Goal: Task Accomplishment & Management: Complete application form

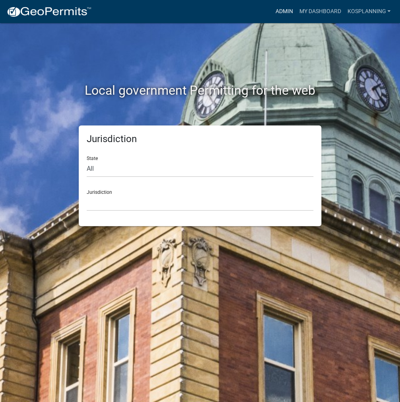
click at [289, 16] on link "Admin" at bounding box center [284, 11] width 24 height 15
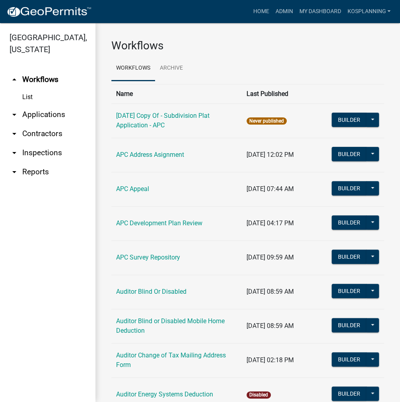
click at [45, 133] on link "arrow_drop_down Contractors" at bounding box center [47, 133] width 95 height 19
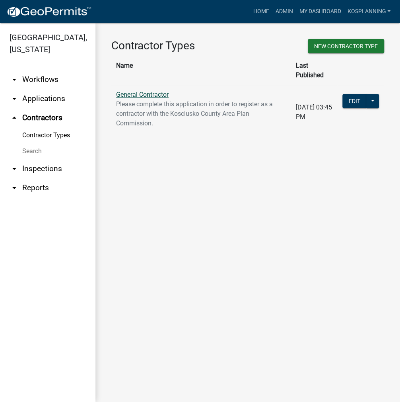
click at [161, 91] on link "General Contractor" at bounding box center [142, 95] width 52 height 8
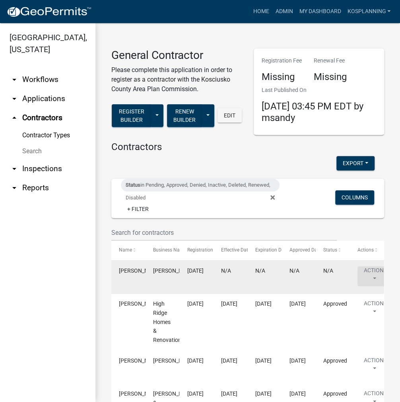
click at [369, 271] on button "Action" at bounding box center [374, 276] width 33 height 20
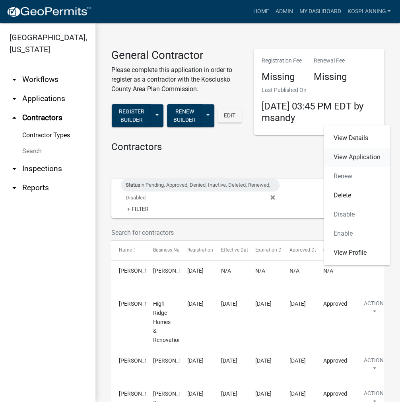
click at [362, 158] on link "View Application" at bounding box center [357, 157] width 66 height 19
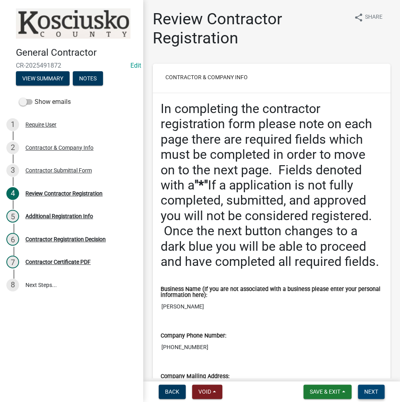
click at [375, 394] on span "Next" at bounding box center [371, 391] width 14 height 6
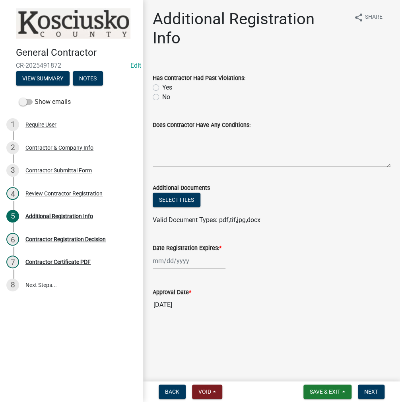
click at [162, 92] on label "No" at bounding box center [166, 97] width 8 height 10
click at [162, 92] on input "No" at bounding box center [164, 94] width 5 height 5
radio input "true"
drag, startPoint x: 188, startPoint y: 124, endPoint x: 201, endPoint y: 124, distance: 13.1
click at [188, 130] on textarea "Does Contractor Have Any Conditions:" at bounding box center [272, 148] width 238 height 37
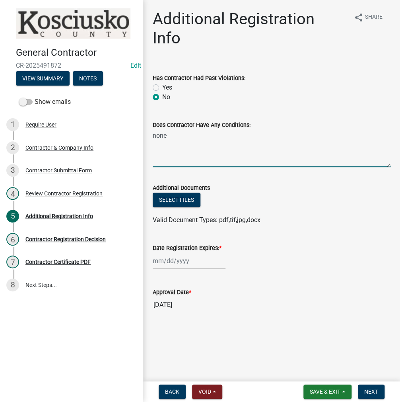
type textarea "none"
click at [178, 253] on div at bounding box center [189, 261] width 73 height 16
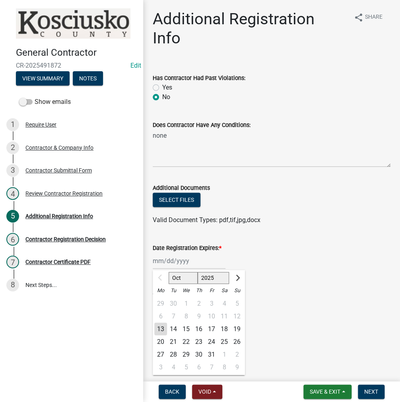
click at [164, 322] on div "13" at bounding box center [160, 328] width 13 height 13
type input "[DATE]"
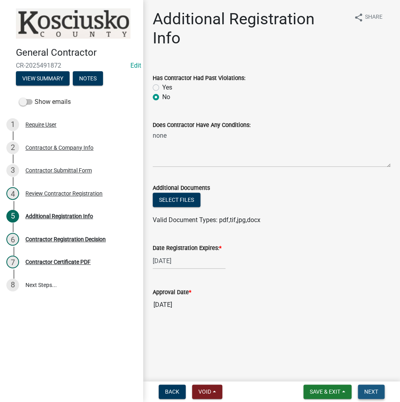
click at [374, 393] on span "Next" at bounding box center [371, 391] width 14 height 6
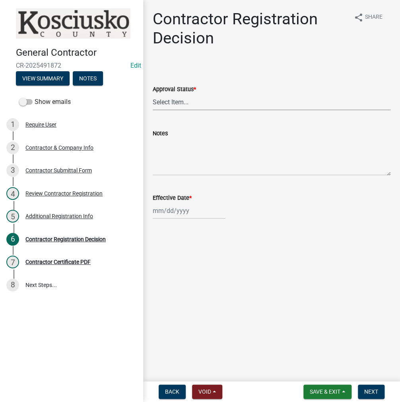
click at [178, 101] on select "Select Item... Approved Denied" at bounding box center [272, 102] width 238 height 16
click at [153, 94] on select "Select Item... Approved Denied" at bounding box center [272, 102] width 238 height 16
select select "8e4351d7-4ebf-4714-a7c9-c8187f00e083"
click at [181, 215] on div at bounding box center [189, 210] width 73 height 16
select select "10"
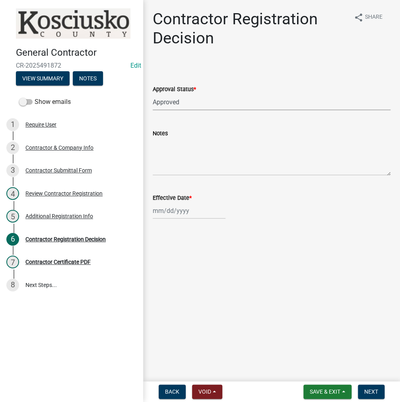
select select "2025"
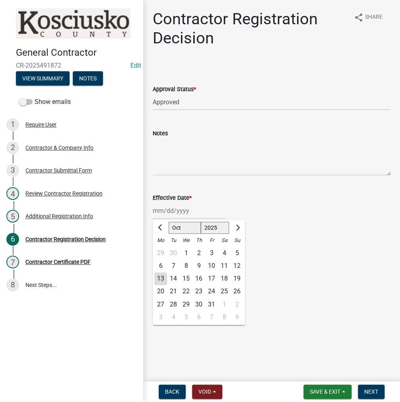
click at [161, 278] on div "13" at bounding box center [160, 278] width 13 height 13
type input "[DATE]"
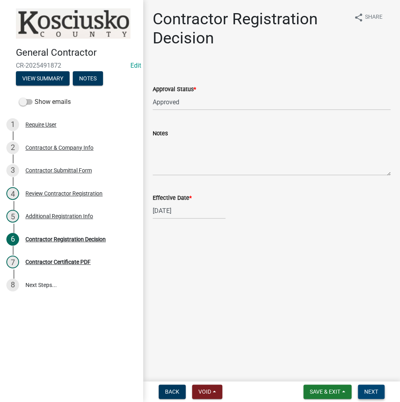
click at [372, 396] on button "Next" at bounding box center [371, 391] width 27 height 14
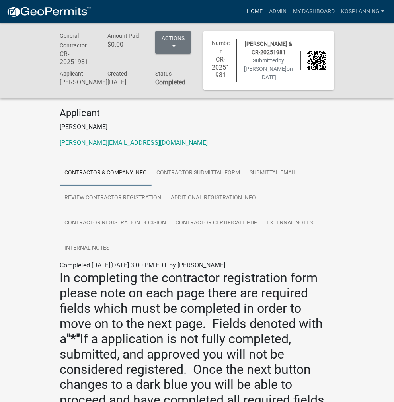
click at [255, 10] on link "Home" at bounding box center [254, 11] width 22 height 15
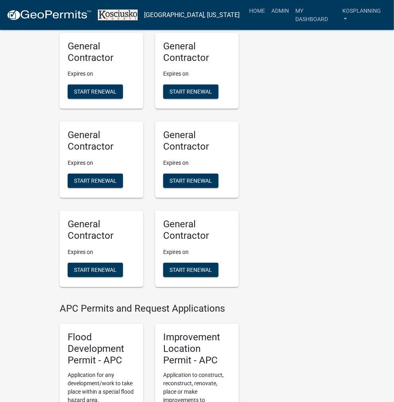
scroll to position [835, 0]
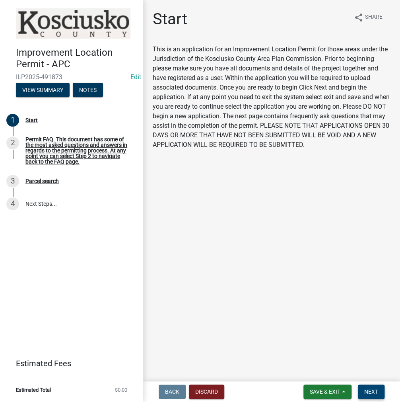
click at [377, 393] on span "Next" at bounding box center [371, 391] width 14 height 6
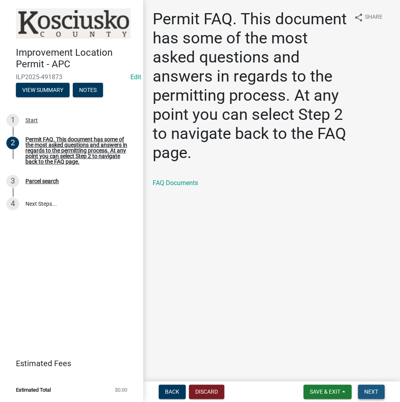
click at [371, 393] on span "Next" at bounding box center [371, 391] width 14 height 6
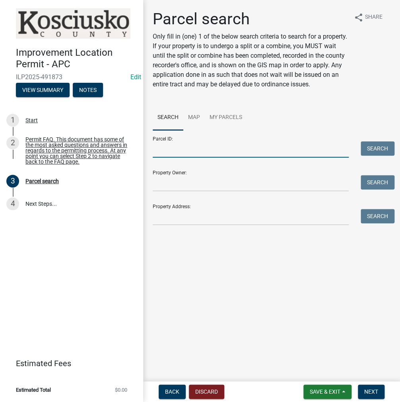
click at [158, 157] on input "Parcel ID:" at bounding box center [251, 149] width 196 height 16
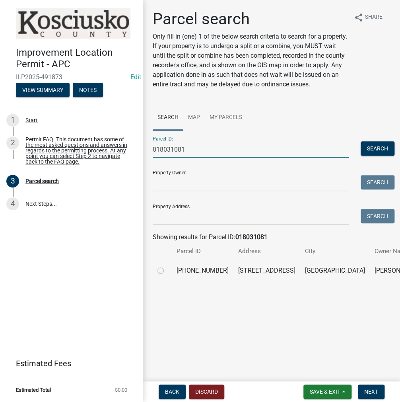
type input "018031081"
click at [167, 266] on label at bounding box center [167, 266] width 0 height 0
click at [167, 271] on input "radio" at bounding box center [169, 268] width 5 height 5
radio input "true"
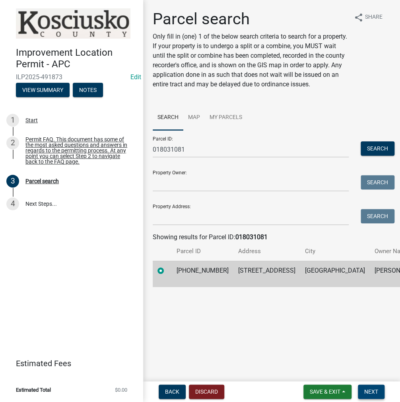
click at [369, 390] on span "Next" at bounding box center [371, 391] width 14 height 6
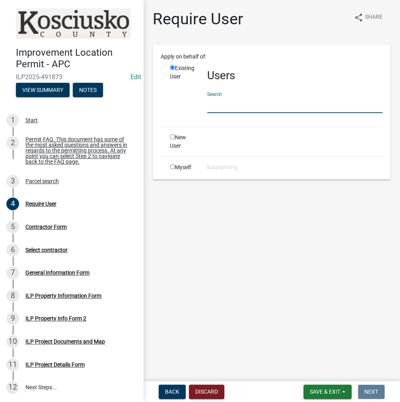
click at [219, 100] on input "text" at bounding box center [294, 105] width 175 height 16
paste input "STEPHENROCKWELL"
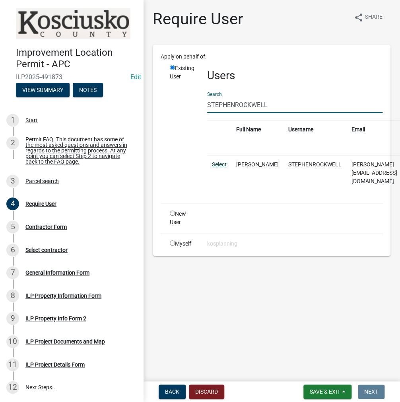
type input "STEPHENROCKWELL"
click at [218, 166] on link "Select" at bounding box center [219, 164] width 15 height 6
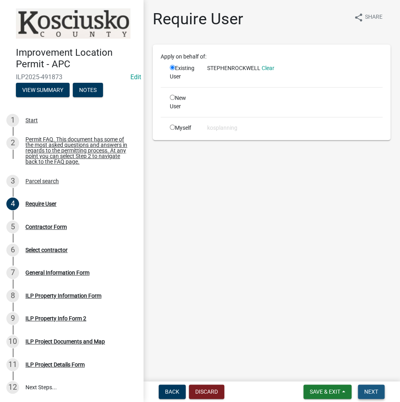
click at [362, 387] on button "Next" at bounding box center [371, 391] width 27 height 14
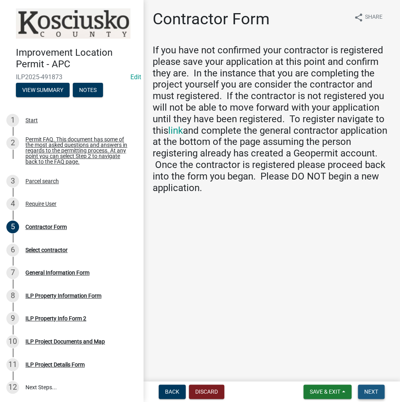
click at [370, 395] on button "Next" at bounding box center [371, 391] width 27 height 14
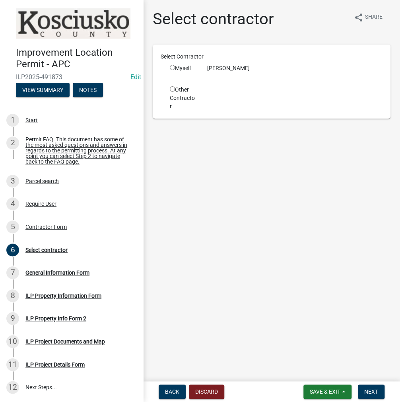
drag, startPoint x: 172, startPoint y: 67, endPoint x: 220, endPoint y: 172, distance: 115.3
click at [172, 68] on input "radio" at bounding box center [172, 67] width 5 height 5
radio input "true"
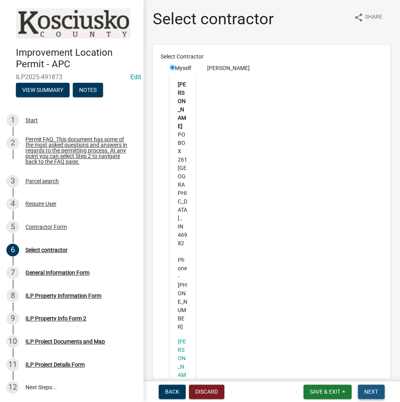
click at [366, 394] on span "Next" at bounding box center [371, 391] width 14 height 6
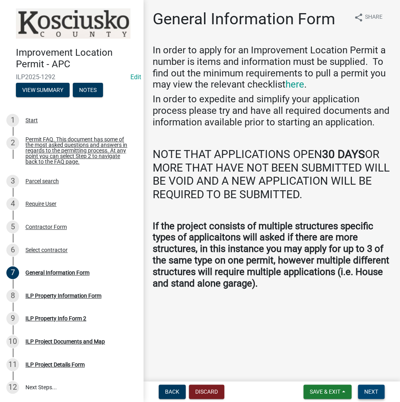
click at [367, 392] on span "Next" at bounding box center [371, 391] width 14 height 6
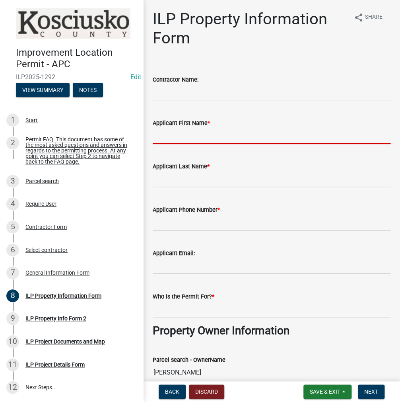
click at [177, 135] on input "Applicant First Name *" at bounding box center [272, 136] width 238 height 16
type input "[PERSON_NAME]"
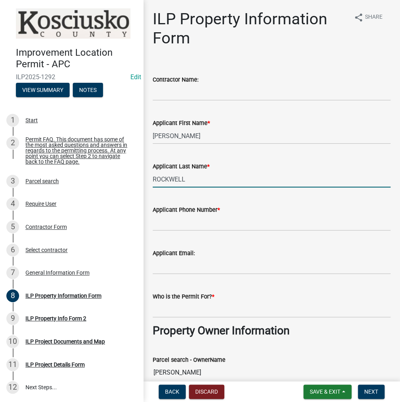
type input "ROCKWELL"
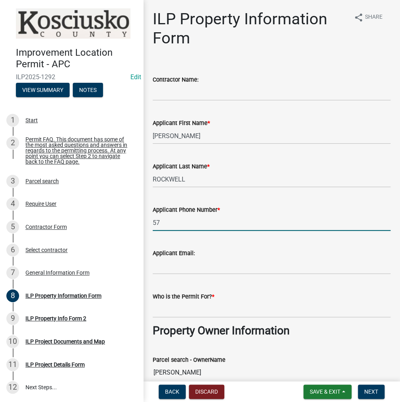
type input "5"
type input "[PHONE_NUMBER]"
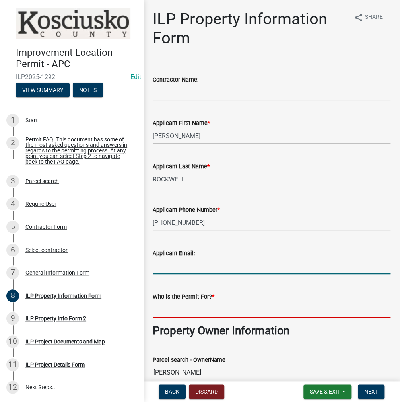
click at [170, 308] on input "Who is the Permit For? *" at bounding box center [272, 309] width 238 height 16
paste input "STEPHENROCKWELL"
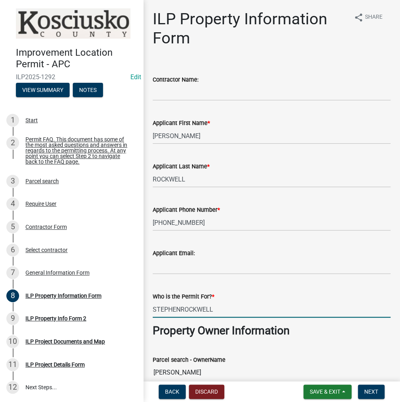
click at [180, 309] on input "STEPHENROCKWELL" at bounding box center [272, 309] width 238 height 16
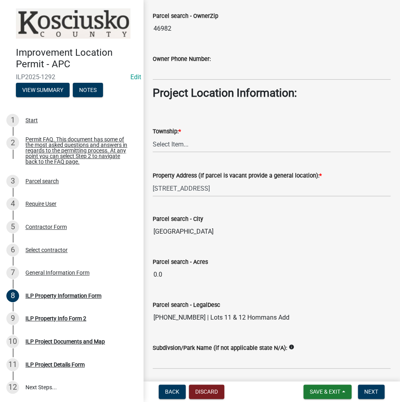
scroll to position [517, 0]
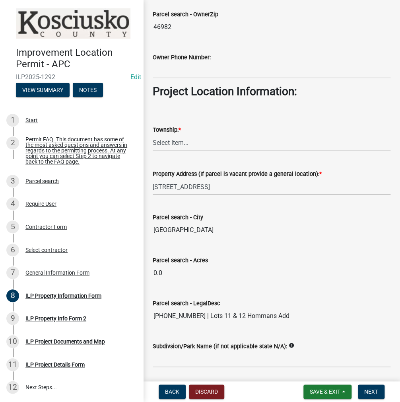
type input "[PERSON_NAME]"
drag, startPoint x: 177, startPoint y: 141, endPoint x: 181, endPoint y: 150, distance: 9.1
click at [177, 141] on select "Select Item... [PERSON_NAME] - Elkhart Co Clay Etna [GEOGRAPHIC_DATA][PERSON_NA…" at bounding box center [272, 142] width 238 height 16
click at [153, 134] on select "Select Item... [PERSON_NAME] - Elkhart Co Clay Etna [GEOGRAPHIC_DATA][PERSON_NA…" at bounding box center [272, 142] width 238 height 16
select select "e6df3ae1-01f9-42c4-826c-23b7ba4c465a"
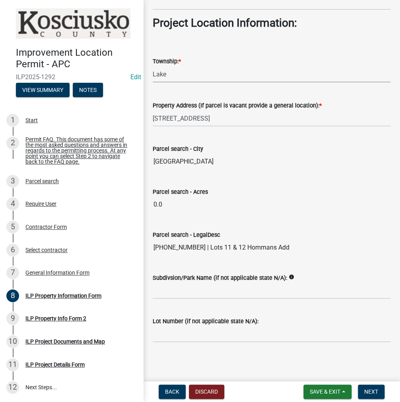
scroll to position [585, 0]
click at [171, 288] on input "Subdivsion/Park Name (if not applicable state N/A):" at bounding box center [272, 290] width 238 height 16
type input "HOMMANS ADD"
type input "11 & 12"
click at [361, 389] on button "Next" at bounding box center [371, 391] width 27 height 14
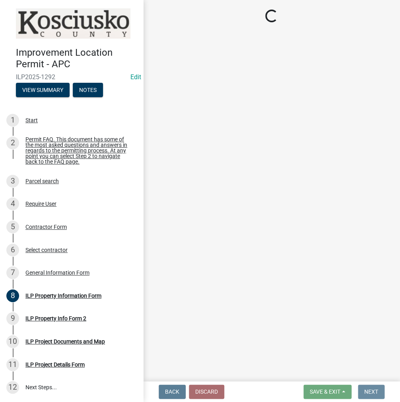
scroll to position [0, 0]
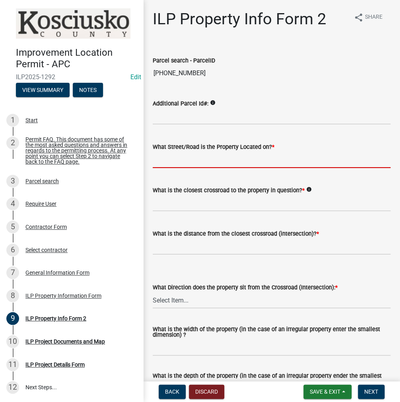
click at [179, 159] on input "What Street/Road is the Property Located on? *" at bounding box center [272, 160] width 238 height 16
type input "HIGH ST"
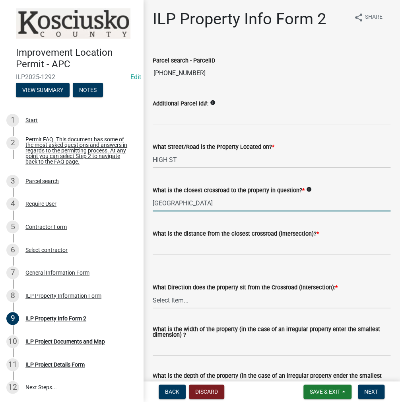
type input "[GEOGRAPHIC_DATA]"
type input "0"
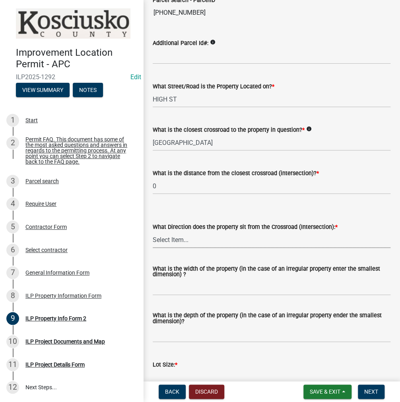
scroll to position [159, 0]
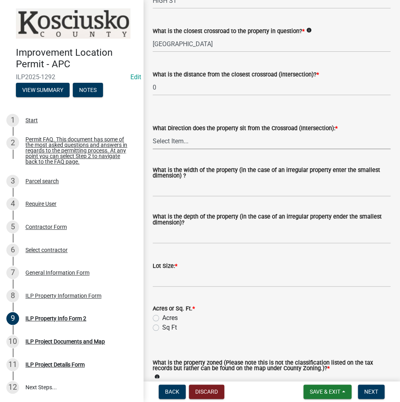
click at [189, 142] on select "Select Item... N NE NW S SE SW E W" at bounding box center [272, 141] width 238 height 16
click at [153, 133] on select "Select Item... N NE NW S SE SW E W" at bounding box center [272, 141] width 238 height 16
select select "30cad654-0079-4cbe-a349-097ae71a5774"
drag, startPoint x: 190, startPoint y: 187, endPoint x: 196, endPoint y: 186, distance: 6.5
click at [191, 187] on input "What is the width of the property (in the case of an irregular property enter t…" at bounding box center [272, 188] width 238 height 16
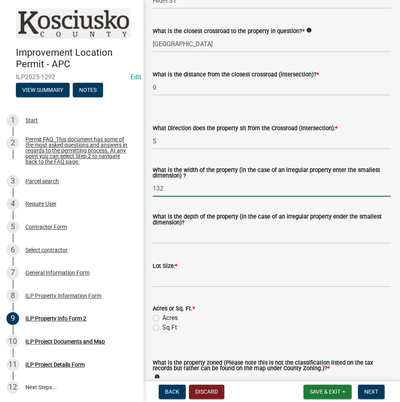
type input "132"
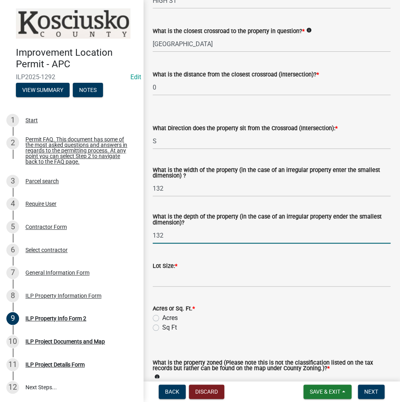
type input "132"
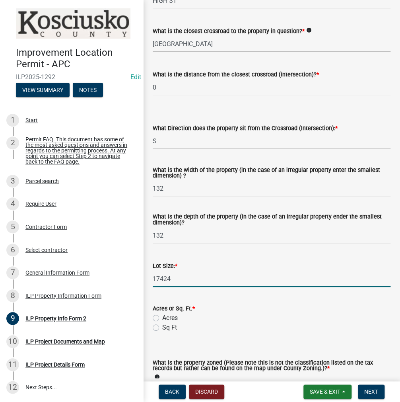
type input "17424"
click at [162, 326] on label "Sq Ft" at bounding box center [169, 328] width 15 height 10
click at [162, 326] on input "Sq Ft" at bounding box center [164, 325] width 5 height 5
radio input "true"
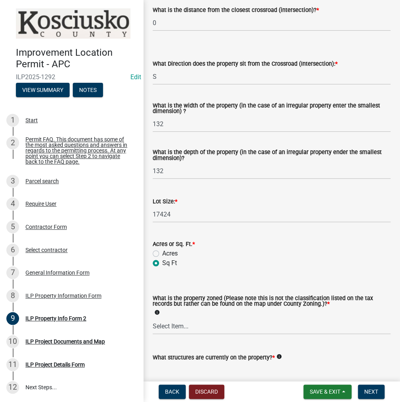
scroll to position [278, 0]
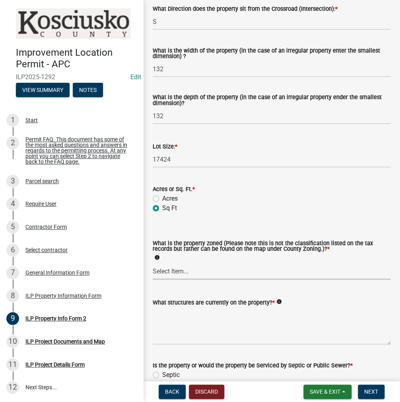
click at [169, 269] on select "Select Item... Agricultural Agricultural 2 Commercial Environmental Industrial …" at bounding box center [272, 271] width 238 height 16
click at [153, 263] on select "Select Item... Agricultural Agricultural 2 Commercial Environmental Industrial …" at bounding box center [272, 271] width 238 height 16
select select "1146270b-2111-4e23-bf7f-74ce85cf7041"
drag, startPoint x: 180, startPoint y: 323, endPoint x: 202, endPoint y: 317, distance: 23.4
click at [202, 318] on textarea "What structures are currently on the property? *" at bounding box center [272, 325] width 238 height 37
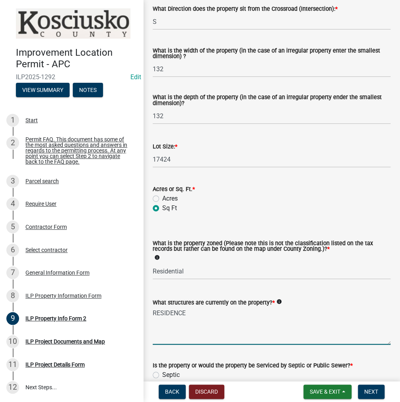
type textarea "RESIDENCE"
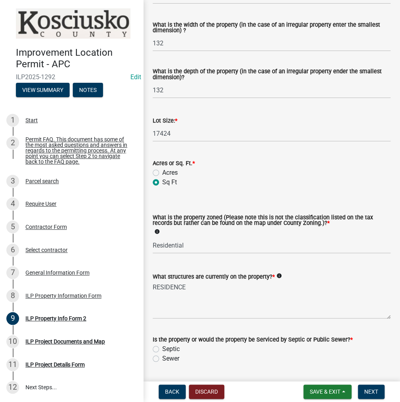
scroll to position [328, 0]
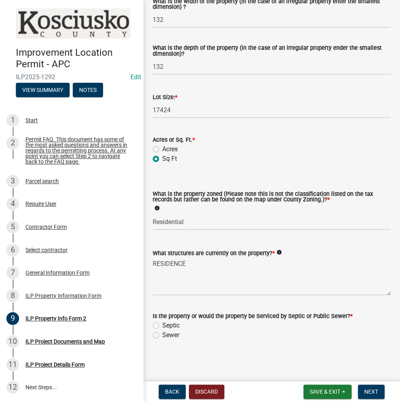
drag, startPoint x: 157, startPoint y: 334, endPoint x: 185, endPoint y: 344, distance: 29.4
click at [162, 334] on label "Sewer" at bounding box center [170, 335] width 17 height 10
click at [162, 334] on input "Sewer" at bounding box center [164, 332] width 5 height 5
radio input "true"
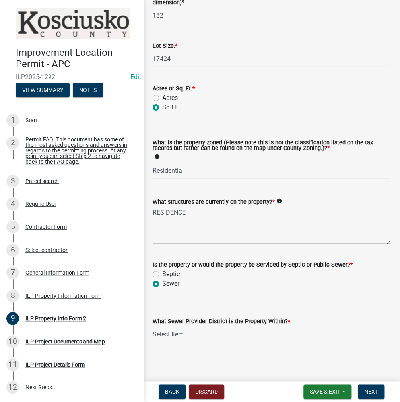
scroll to position [382, 0]
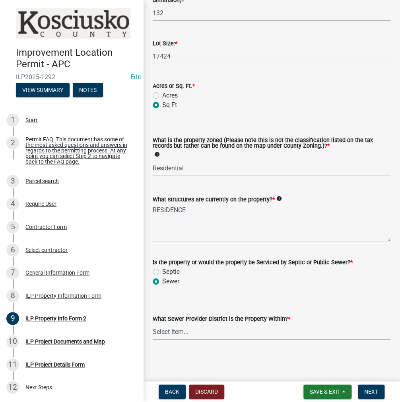
click at [185, 336] on select "Select Item... City of [GEOGRAPHIC_DATA] City of [GEOGRAPHIC_DATA] Regional [GE…" at bounding box center [272, 331] width 238 height 16
click at [153, 323] on select "Select Item... City of [GEOGRAPHIC_DATA] City of [GEOGRAPHIC_DATA] Regional [GE…" at bounding box center [272, 331] width 238 height 16
select select "716c063f-580a-4b6b-bc5b-536e038127f7"
click at [369, 393] on span "Next" at bounding box center [371, 391] width 14 height 6
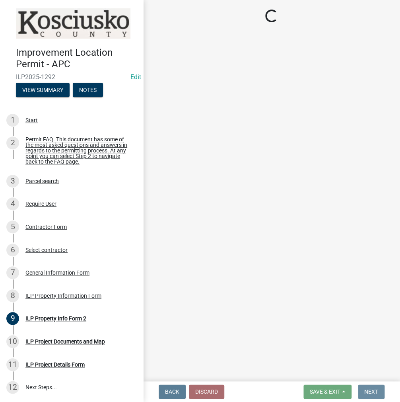
scroll to position [0, 0]
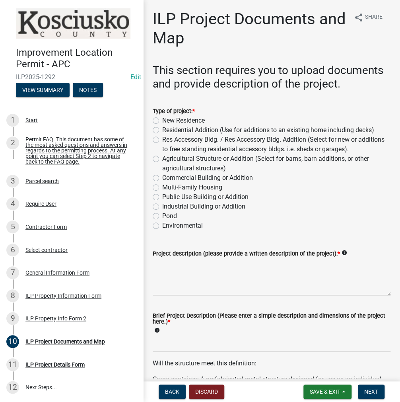
click at [162, 138] on label "Res Accessory Bldg. / Res Accessory Bldg. Addition (Select for new or additions…" at bounding box center [276, 144] width 228 height 19
click at [162, 138] on input "Res Accessory Bldg. / Res Accessory Bldg. Addition (Select for new or additions…" at bounding box center [164, 137] width 5 height 5
radio input "true"
drag, startPoint x: 176, startPoint y: 271, endPoint x: 180, endPoint y: 269, distance: 4.4
click at [177, 271] on textarea "Project description (please provide a written description of the project): *" at bounding box center [272, 276] width 238 height 37
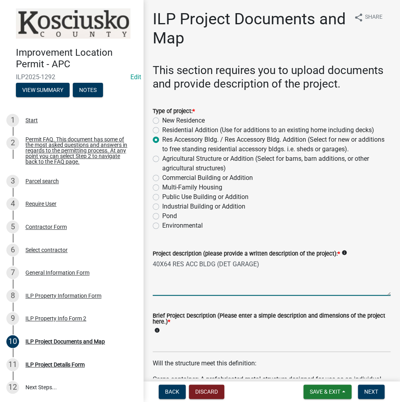
type textarea "40X64 RES ACC BLDG (DET GARAGE)"
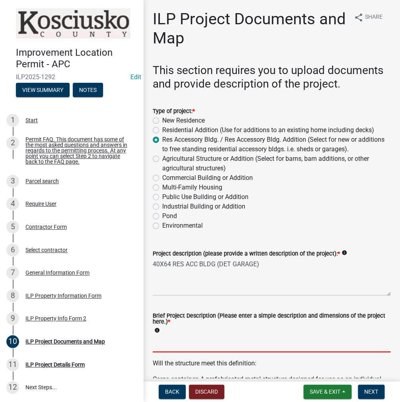
click at [173, 342] on input "Brief Project Description (Please enter a simple description and dimensions of …" at bounding box center [272, 344] width 238 height 16
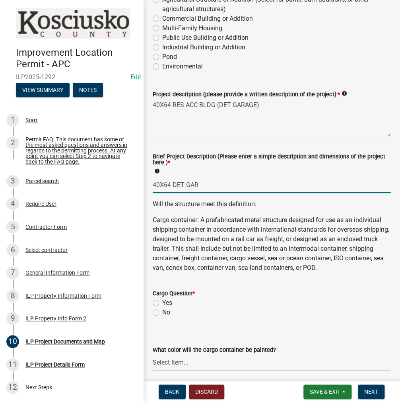
scroll to position [239, 0]
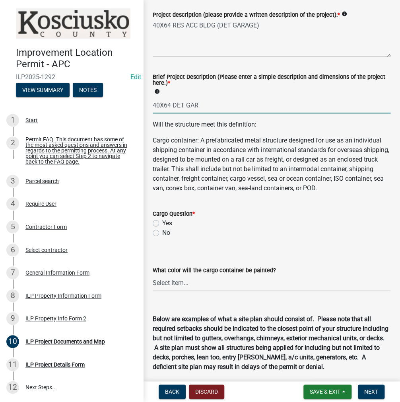
type input "40X64 DET GAR"
drag, startPoint x: 154, startPoint y: 241, endPoint x: 170, endPoint y: 249, distance: 18.5
click at [162, 237] on label "No" at bounding box center [166, 233] width 8 height 10
click at [162, 233] on input "No" at bounding box center [164, 230] width 5 height 5
radio input "true"
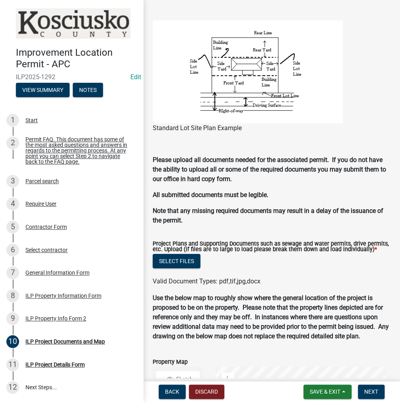
scroll to position [756, 0]
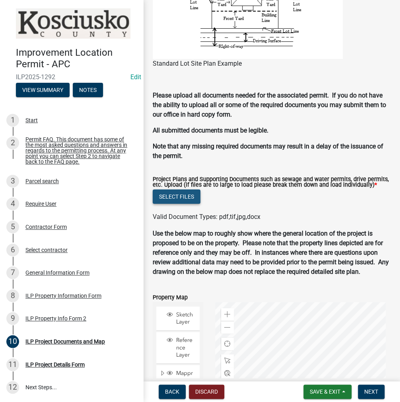
click at [183, 204] on button "Select files" at bounding box center [177, 196] width 48 height 14
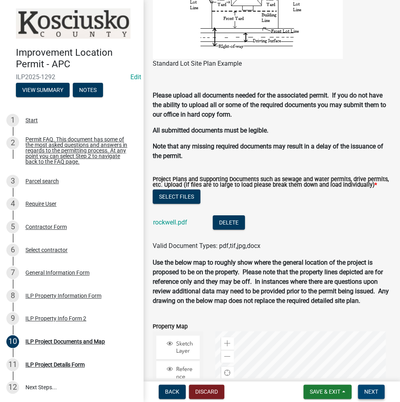
click at [373, 391] on span "Next" at bounding box center [371, 391] width 14 height 6
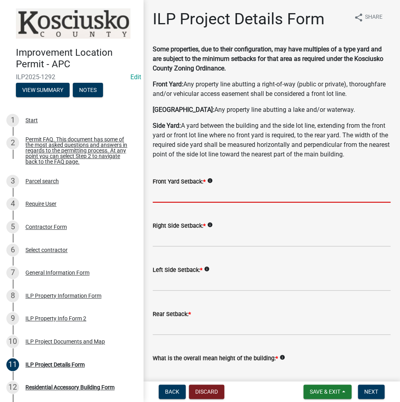
click at [174, 202] on input "text" at bounding box center [272, 194] width 238 height 16
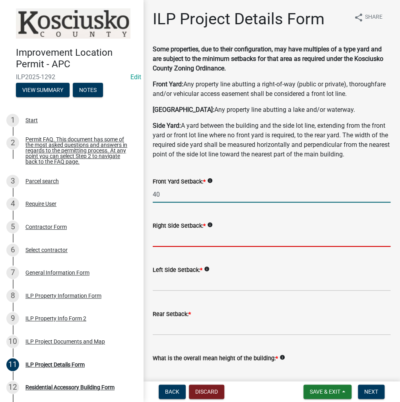
type input "40.0"
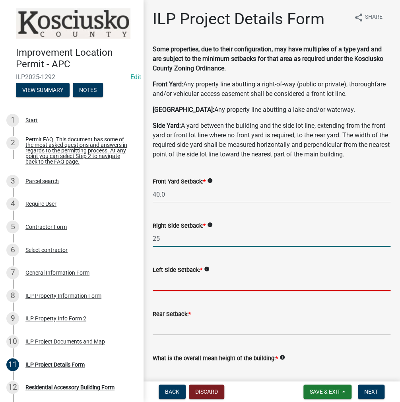
type input "25.0"
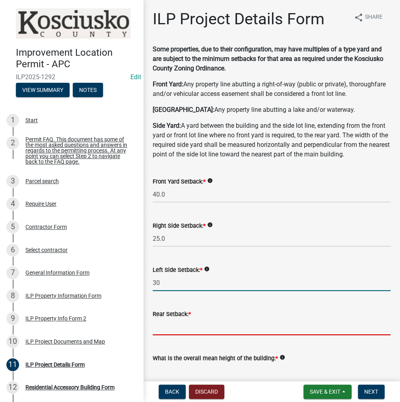
type input "30.0"
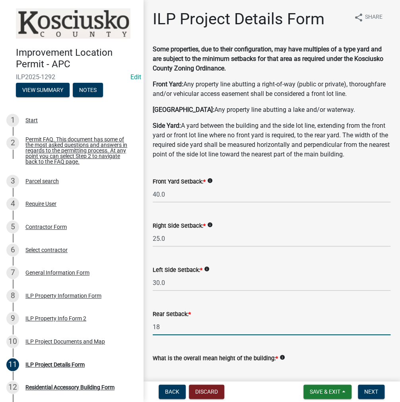
type input "18.0"
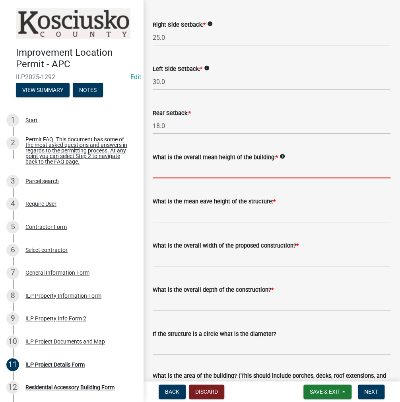
scroll to position [241, 0]
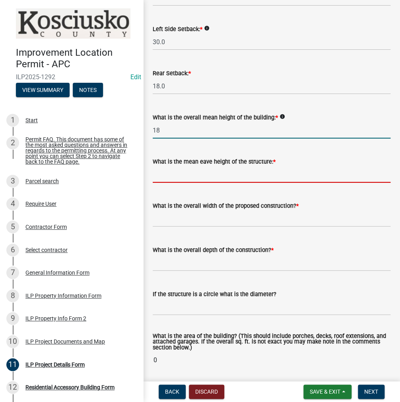
type input "18.0"
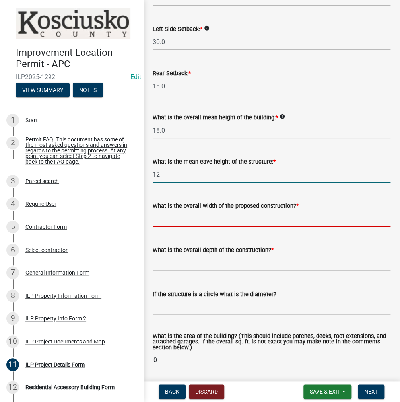
type input "12.0"
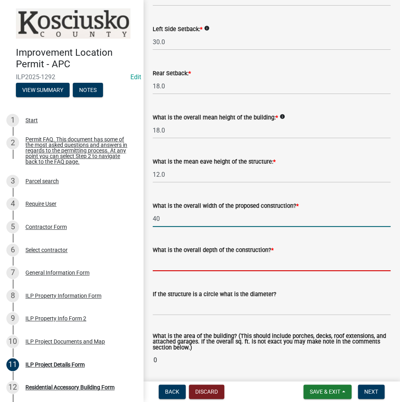
type input "40.00"
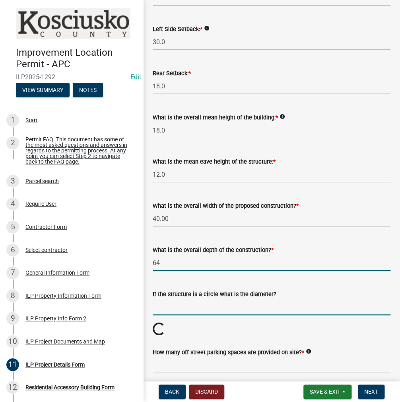
type input "64.00"
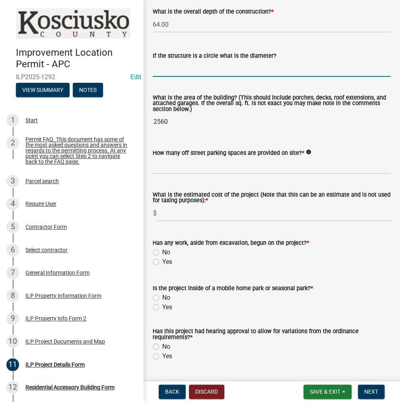
scroll to position [479, 0]
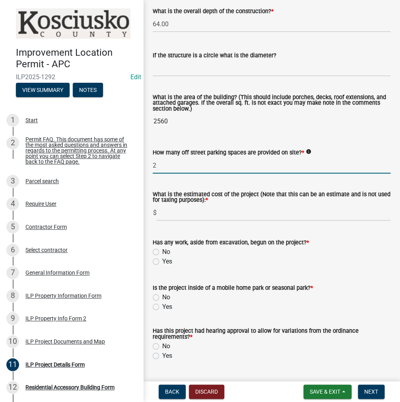
type input "2"
type input "90000"
click at [162, 257] on label "No" at bounding box center [166, 252] width 8 height 10
click at [162, 252] on input "No" at bounding box center [164, 249] width 5 height 5
radio input "true"
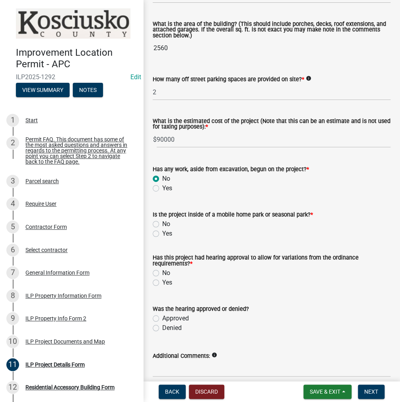
scroll to position [599, 0]
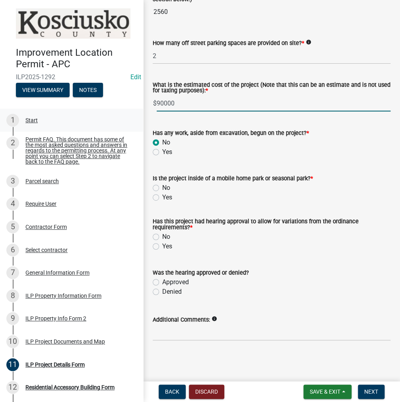
drag, startPoint x: 187, startPoint y: 113, endPoint x: 130, endPoint y: 110, distance: 57.0
click at [133, 111] on div "Improvement Location Permit - APC ILP2025-1292 Edit View Summary Notes 1 Start …" at bounding box center [200, 201] width 400 height 402
type input "83000"
click at [162, 192] on label "No" at bounding box center [166, 188] width 8 height 10
click at [162, 188] on input "No" at bounding box center [164, 185] width 5 height 5
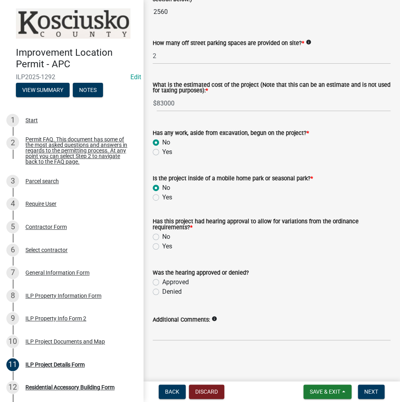
radio input "true"
click at [162, 244] on label "Yes" at bounding box center [167, 246] width 10 height 10
click at [162, 244] on input "Yes" at bounding box center [164, 243] width 5 height 5
radio input "true"
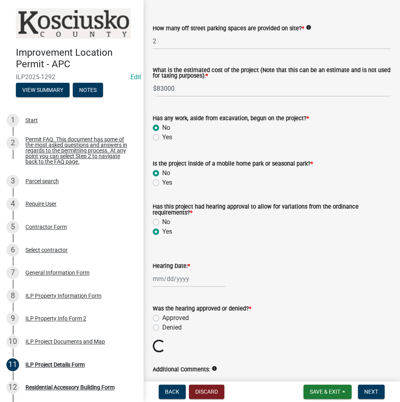
scroll to position [608, 0]
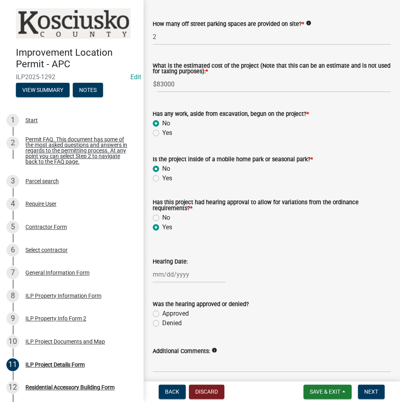
click at [175, 282] on div at bounding box center [189, 274] width 73 height 16
select select "10"
select select "2025"
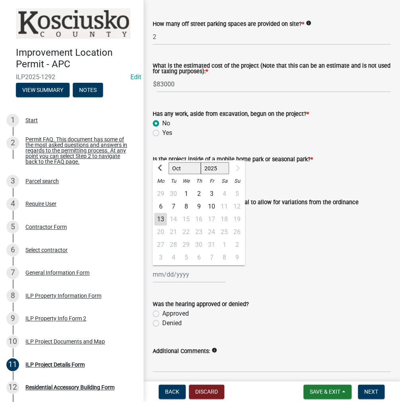
click at [163, 225] on div "13" at bounding box center [160, 218] width 13 height 13
type input "[DATE]"
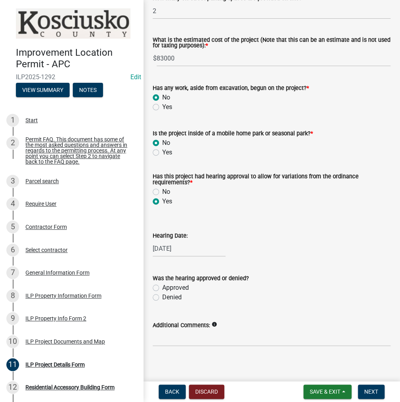
scroll to position [658, 0]
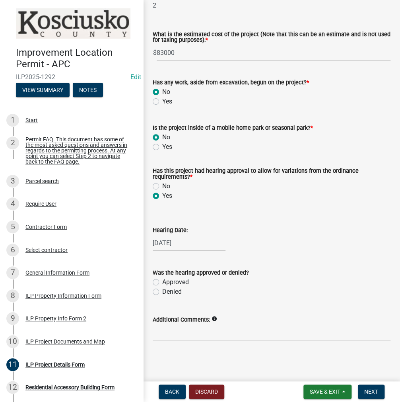
click at [162, 280] on label "Approved" at bounding box center [175, 282] width 27 height 10
click at [162, 280] on input "Approved" at bounding box center [164, 279] width 5 height 5
radio input "true"
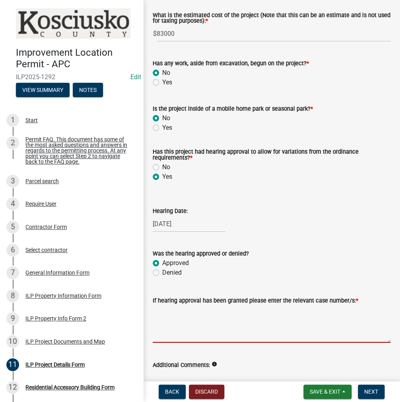
click at [166, 336] on textarea "If hearing approval has been granted please enter the relevant case number/s: *" at bounding box center [272, 323] width 238 height 37
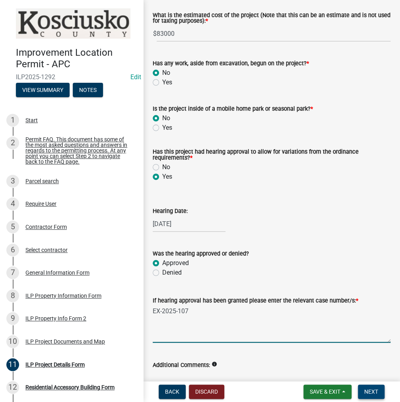
type textarea "EX-2025-107"
click at [367, 392] on span "Next" at bounding box center [371, 391] width 14 height 6
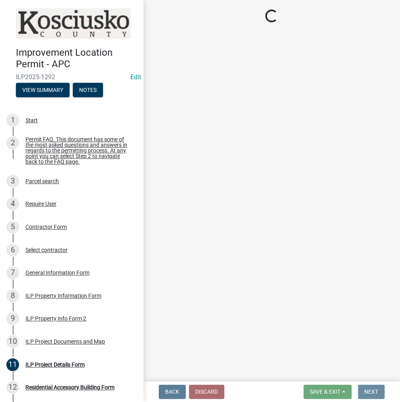
scroll to position [0, 0]
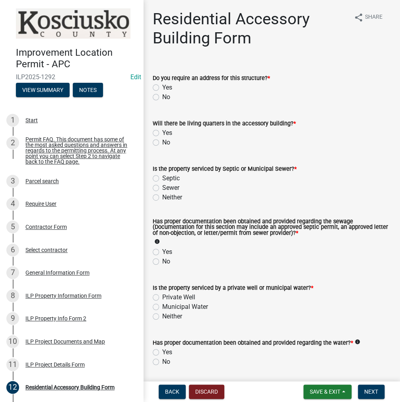
click at [162, 97] on label "No" at bounding box center [166, 97] width 8 height 10
click at [162, 97] on input "No" at bounding box center [164, 94] width 5 height 5
radio input "true"
click at [162, 142] on label "No" at bounding box center [166, 143] width 8 height 10
click at [162, 142] on input "No" at bounding box center [164, 140] width 5 height 5
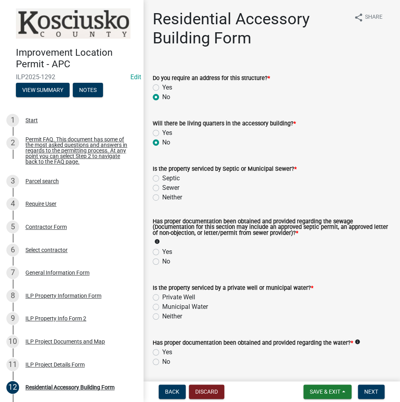
radio input "true"
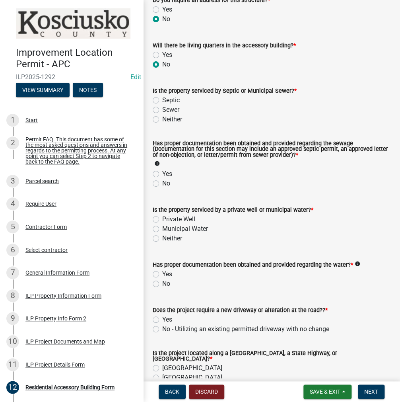
scroll to position [80, 0]
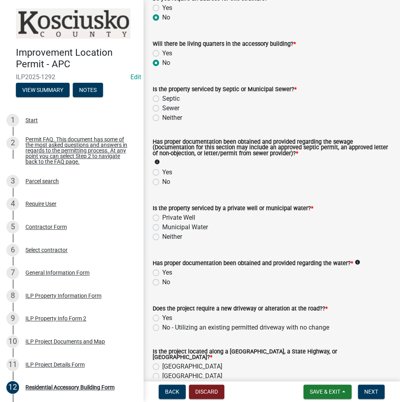
click at [162, 107] on label "Sewer" at bounding box center [170, 108] width 17 height 10
click at [162, 107] on input "Sewer" at bounding box center [164, 105] width 5 height 5
radio input "true"
click at [162, 170] on label "Yes" at bounding box center [167, 172] width 10 height 10
click at [162, 170] on input "Yes" at bounding box center [164, 169] width 5 height 5
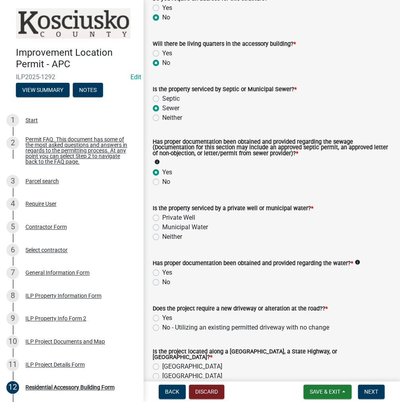
radio input "true"
click at [162, 229] on label "Municipal Water" at bounding box center [185, 227] width 46 height 10
click at [162, 227] on input "Municipal Water" at bounding box center [164, 224] width 5 height 5
radio input "true"
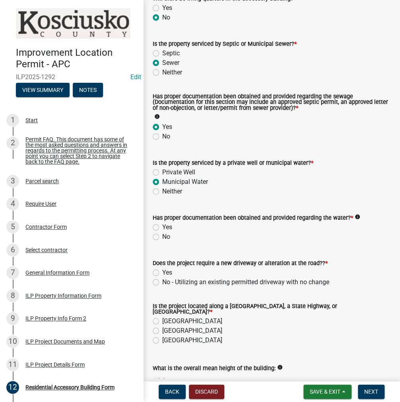
scroll to position [159, 0]
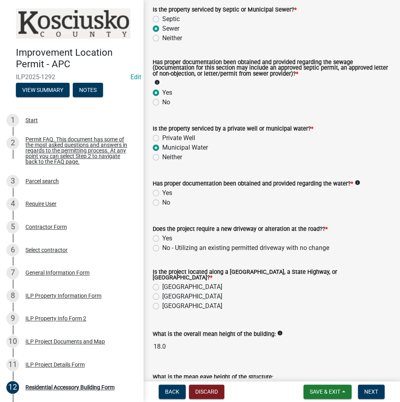
click at [162, 194] on label "Yes" at bounding box center [167, 193] width 10 height 10
click at [162, 193] on input "Yes" at bounding box center [164, 190] width 5 height 5
radio input "true"
click at [162, 248] on label "No - Utilizing an existing permitted driveway with no change" at bounding box center [245, 248] width 167 height 10
click at [162, 248] on input "No - Utilizing an existing permitted driveway with no change" at bounding box center [164, 245] width 5 height 5
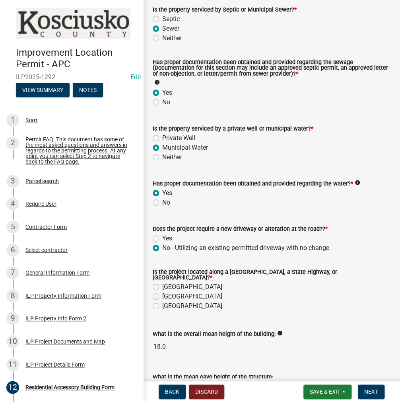
radio input "true"
click at [162, 294] on label "[GEOGRAPHIC_DATA]" at bounding box center [192, 297] width 60 height 10
click at [162, 294] on input "[GEOGRAPHIC_DATA]" at bounding box center [164, 294] width 5 height 5
radio input "true"
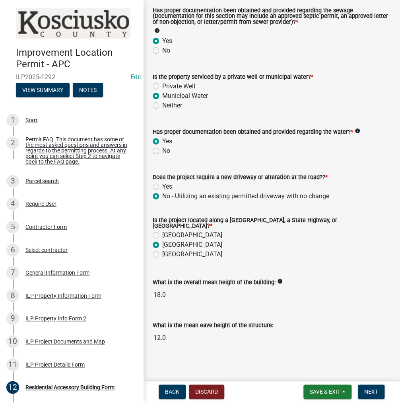
scroll to position [212, 0]
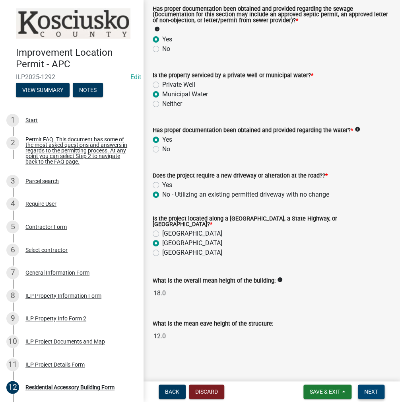
click at [372, 390] on span "Next" at bounding box center [371, 391] width 14 height 6
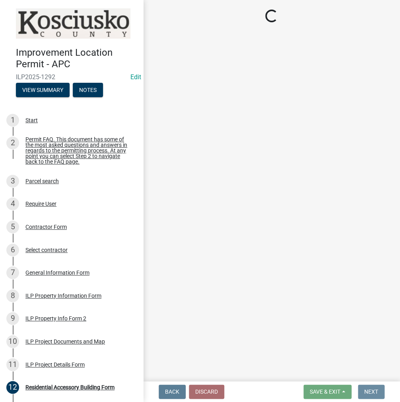
scroll to position [0, 0]
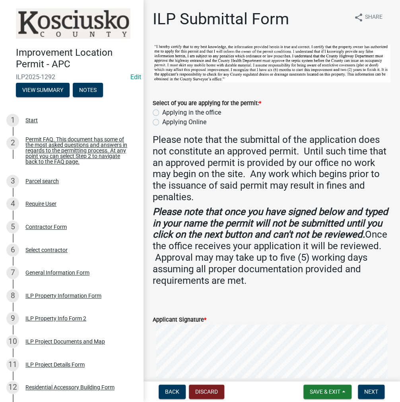
click at [162, 110] on label "Applying in the office" at bounding box center [191, 113] width 59 height 10
click at [162, 110] on input "Applying in the office" at bounding box center [164, 110] width 5 height 5
radio input "true"
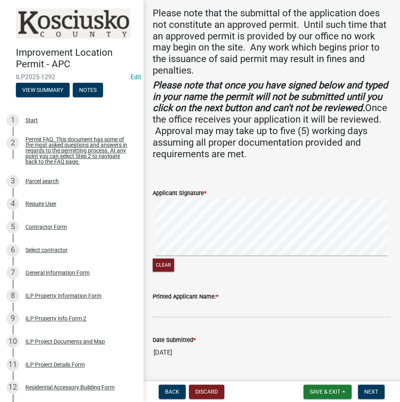
scroll to position [145, 0]
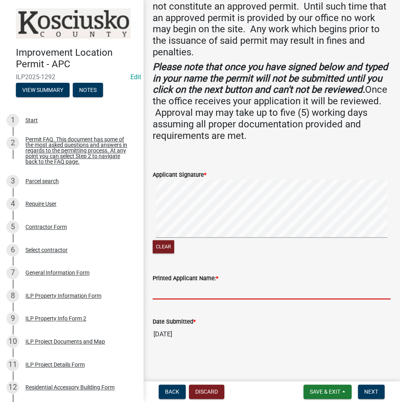
click at [170, 292] on input "Printed Applicant Name: *" at bounding box center [272, 291] width 238 height 16
paste input "STEPHENROCKWELL"
click at [182, 287] on input "STEPHENROCKWELL" at bounding box center [272, 291] width 238 height 16
type input "[PERSON_NAME]"
click at [365, 388] on span "Next" at bounding box center [371, 391] width 14 height 6
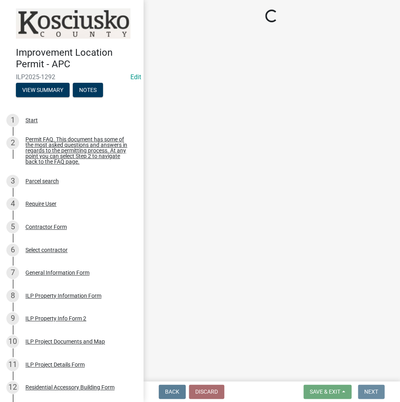
scroll to position [0, 0]
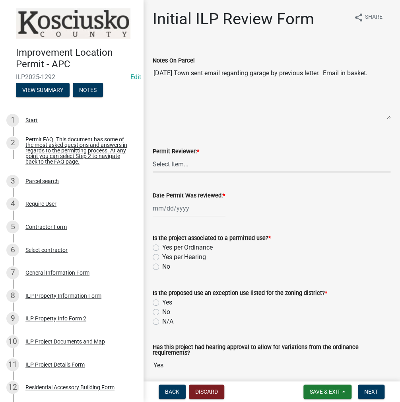
drag, startPoint x: 183, startPoint y: 165, endPoint x: 183, endPoint y: 169, distance: 4.8
click at [183, 165] on select "Select Item... MMS LT AT CS [PERSON_NAME]" at bounding box center [272, 164] width 238 height 16
click at [153, 156] on select "Select Item... MMS LT AT CS [PERSON_NAME]" at bounding box center [272, 164] width 238 height 16
select select "c872cdc8-ca01-49f1-a213-e4b05fa58cd2"
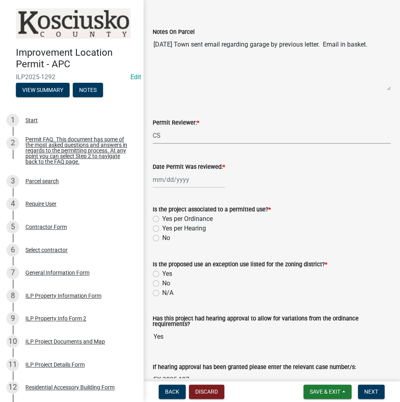
scroll to position [80, 0]
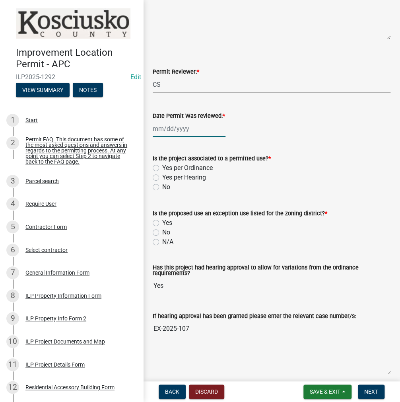
click at [175, 124] on div at bounding box center [189, 129] width 73 height 16
select select "10"
select select "2025"
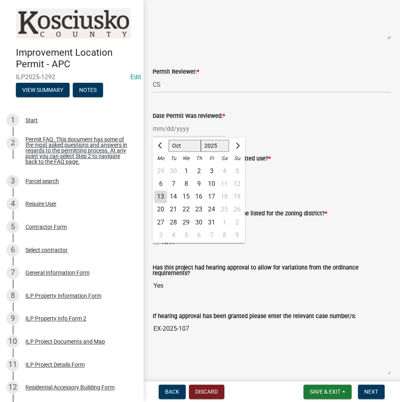
click at [164, 198] on div "13" at bounding box center [160, 196] width 13 height 13
type input "[DATE]"
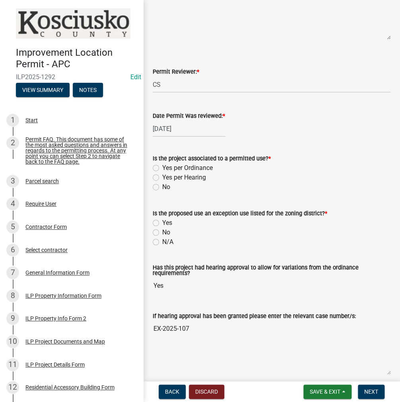
click at [162, 176] on label "Yes per Hearing" at bounding box center [184, 178] width 44 height 10
click at [162, 176] on input "Yes per Hearing" at bounding box center [164, 175] width 5 height 5
radio input "true"
click at [162, 230] on label "No" at bounding box center [166, 232] width 8 height 10
click at [162, 230] on input "No" at bounding box center [164, 229] width 5 height 5
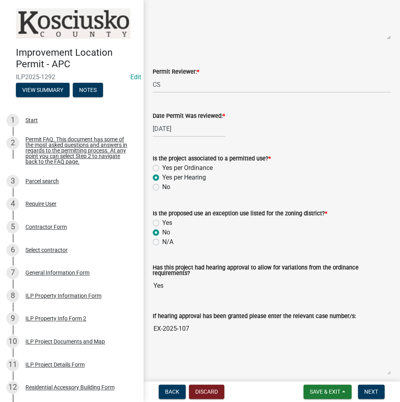
radio input "true"
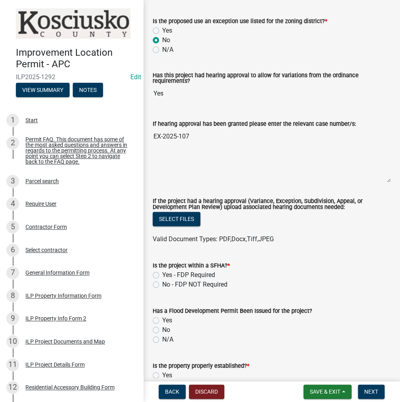
scroll to position [398, 0]
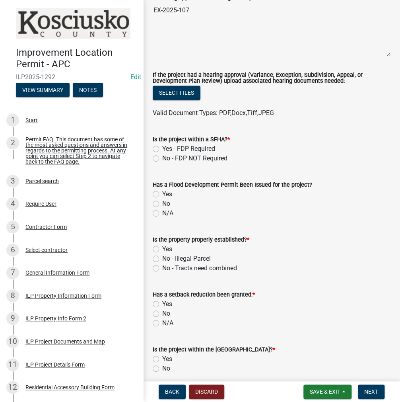
click at [162, 156] on label "No - FDP NOT Required" at bounding box center [194, 159] width 65 height 10
click at [162, 156] on input "No - FDP NOT Required" at bounding box center [164, 156] width 5 height 5
radio input "true"
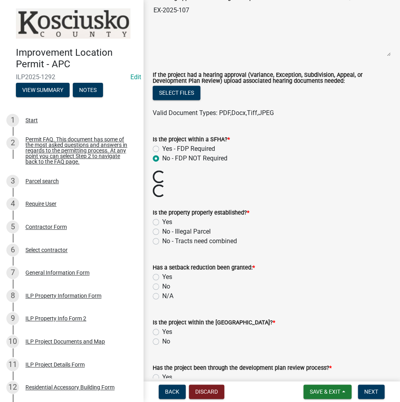
click at [162, 219] on label "Yes" at bounding box center [167, 222] width 10 height 10
click at [162, 219] on input "Yes" at bounding box center [164, 219] width 5 height 5
radio input "true"
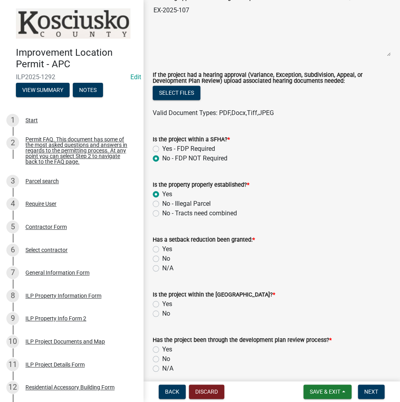
click at [162, 259] on label "No" at bounding box center [166, 259] width 8 height 10
click at [162, 259] on input "No" at bounding box center [164, 256] width 5 height 5
radio input "true"
click at [154, 309] on div "No" at bounding box center [272, 314] width 238 height 10
click at [162, 303] on label "Yes" at bounding box center [167, 304] width 10 height 10
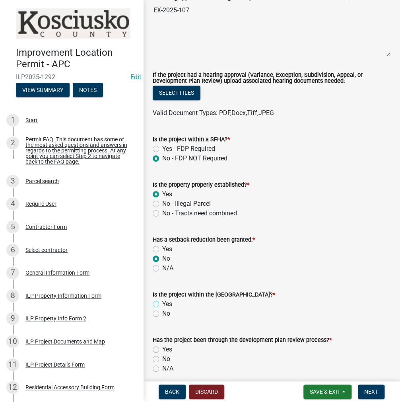
click at [162, 303] on input "Yes" at bounding box center [164, 301] width 5 height 5
radio input "true"
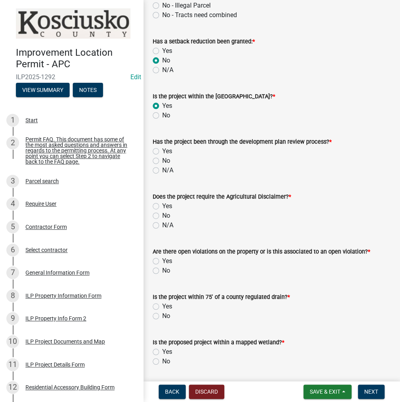
scroll to position [597, 0]
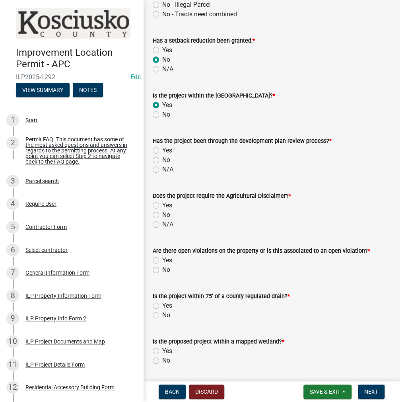
click at [162, 159] on label "No" at bounding box center [166, 160] width 8 height 10
click at [162, 159] on input "No" at bounding box center [164, 157] width 5 height 5
radio input "true"
click at [162, 215] on label "No" at bounding box center [166, 215] width 8 height 10
click at [162, 215] on input "No" at bounding box center [164, 212] width 5 height 5
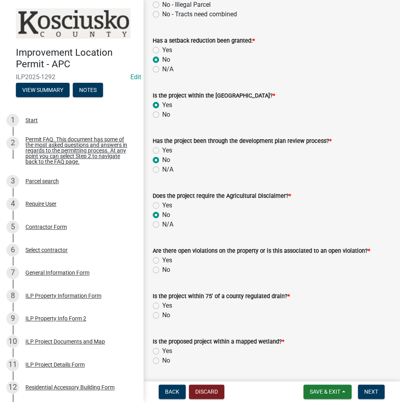
radio input "true"
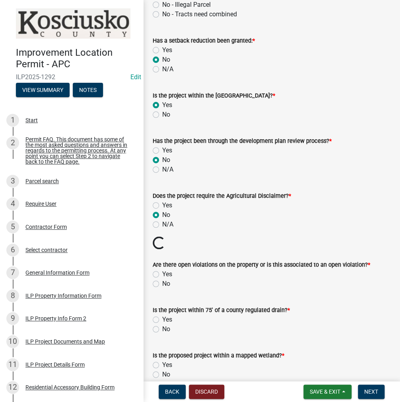
click at [162, 282] on label "No" at bounding box center [166, 284] width 8 height 10
click at [162, 282] on input "No" at bounding box center [164, 281] width 5 height 5
radio input "true"
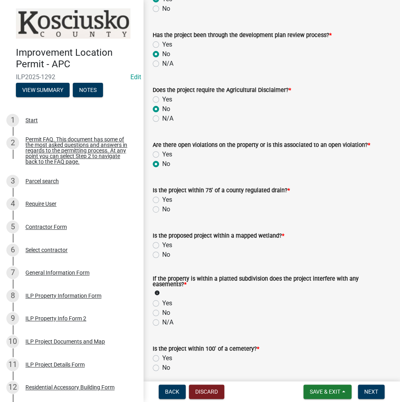
scroll to position [716, 0]
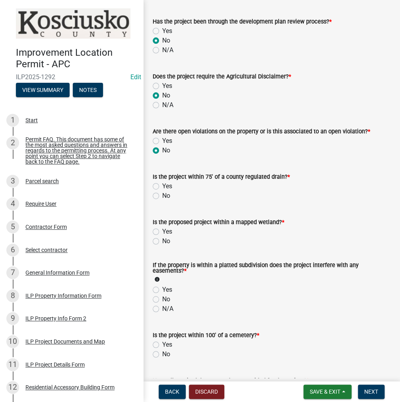
click at [162, 196] on label "No" at bounding box center [166, 196] width 8 height 10
click at [162, 196] on input "No" at bounding box center [164, 193] width 5 height 5
radio input "true"
click at [162, 240] on label "No" at bounding box center [166, 241] width 8 height 10
click at [162, 240] on input "No" at bounding box center [164, 238] width 5 height 5
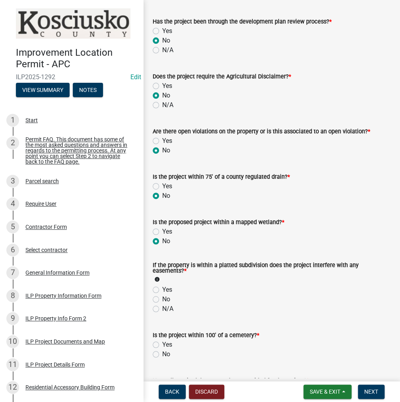
radio input "true"
click at [162, 298] on label "No" at bounding box center [166, 299] width 8 height 10
click at [162, 298] on input "No" at bounding box center [164, 296] width 5 height 5
radio input "true"
click at [162, 354] on label "No" at bounding box center [166, 354] width 8 height 10
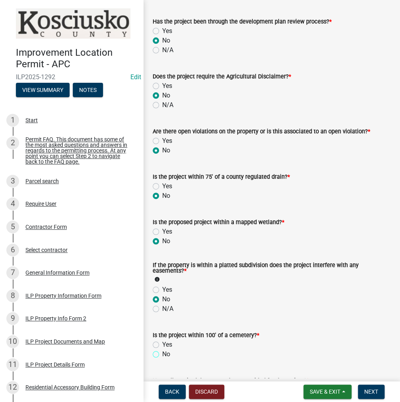
click at [162, 354] on input "No" at bounding box center [164, 351] width 5 height 5
radio input "true"
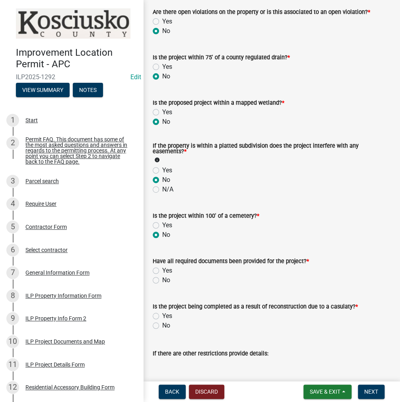
scroll to position [915, 0]
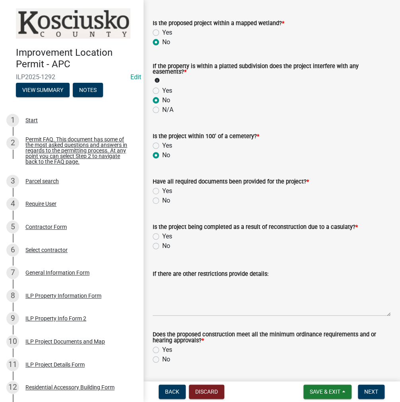
click at [162, 189] on label "Yes" at bounding box center [167, 191] width 10 height 10
click at [162, 189] on input "Yes" at bounding box center [164, 188] width 5 height 5
radio input "true"
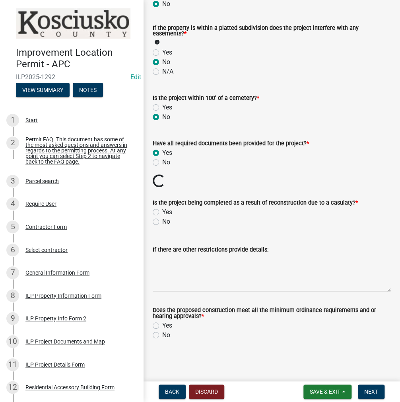
scroll to position [953, 0]
click at [162, 222] on label "No" at bounding box center [166, 222] width 8 height 10
click at [162, 222] on input "No" at bounding box center [164, 219] width 5 height 5
radio input "true"
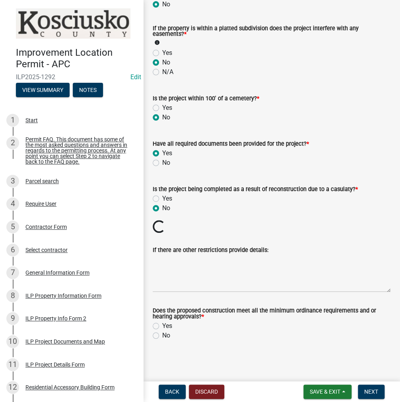
scroll to position [939, 0]
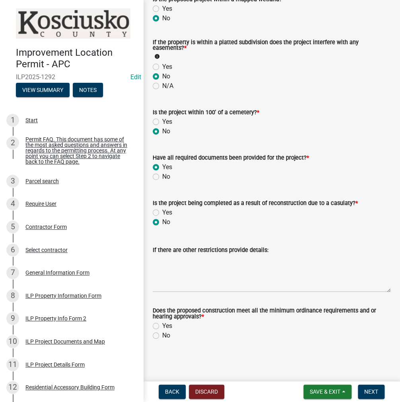
click at [162, 325] on label "Yes" at bounding box center [167, 326] width 10 height 10
click at [162, 325] on input "Yes" at bounding box center [164, 323] width 5 height 5
radio input "true"
click at [371, 393] on span "Next" at bounding box center [371, 391] width 14 height 6
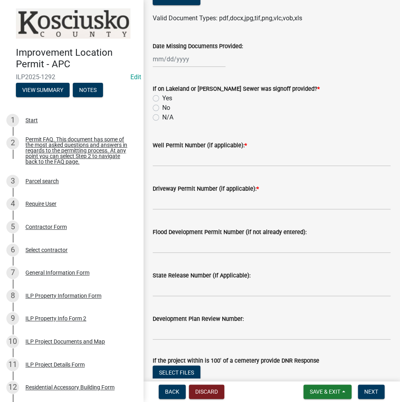
scroll to position [80, 0]
click at [162, 112] on label "No" at bounding box center [166, 108] width 8 height 10
click at [162, 108] on input "No" at bounding box center [164, 105] width 5 height 5
radio input "true"
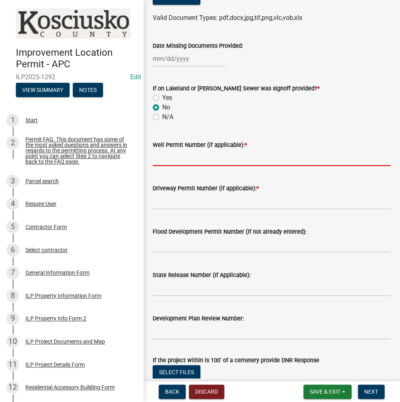
click at [168, 166] on input "Well Permit Number (if applicable): *" at bounding box center [272, 158] width 238 height 16
type input "TOWN OF [GEOGRAPHIC_DATA]"
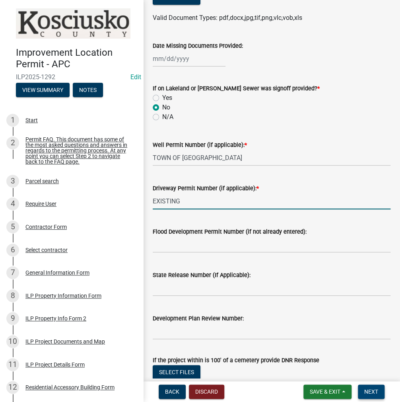
type input "EXISTING"
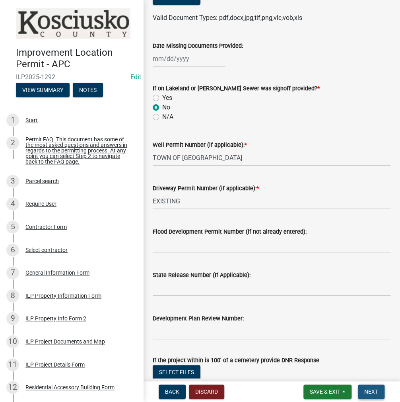
click at [367, 393] on span "Next" at bounding box center [371, 391] width 14 height 6
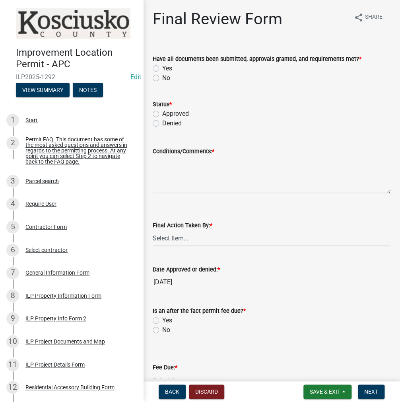
click at [162, 69] on label "Yes" at bounding box center [167, 69] width 10 height 10
click at [162, 69] on input "Yes" at bounding box center [164, 66] width 5 height 5
radio input "true"
click at [162, 114] on label "Approved" at bounding box center [175, 114] width 27 height 10
click at [162, 114] on input "Approved" at bounding box center [164, 111] width 5 height 5
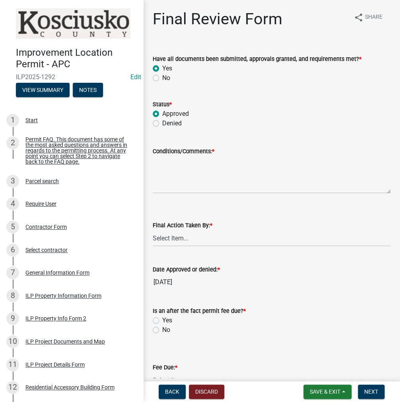
radio input "true"
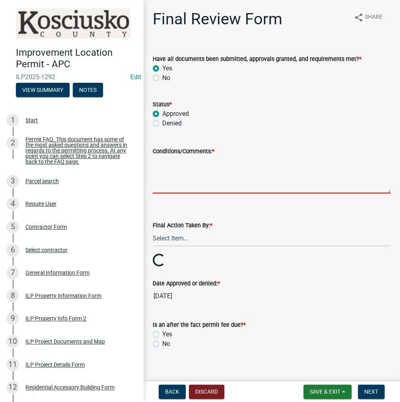
click at [170, 175] on textarea "Conditions/Comments: *" at bounding box center [272, 174] width 238 height 37
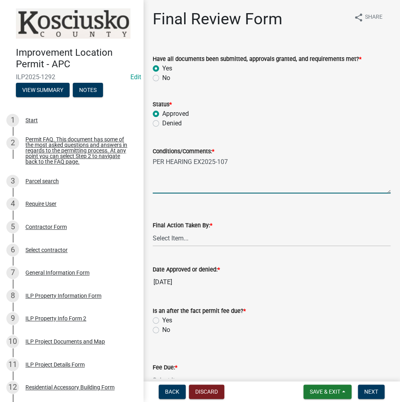
type textarea "PER HEARING EX2025-107"
click at [189, 240] on select "Select Item... MMS LT AT CS [PERSON_NAME]" at bounding box center [272, 238] width 238 height 16
click at [153, 230] on select "Select Item... MMS LT AT CS [PERSON_NAME]" at bounding box center [272, 238] width 238 height 16
click at [171, 238] on select "Select Item... MMS LT AT CS [PERSON_NAME]" at bounding box center [272, 238] width 238 height 16
click at [153, 230] on select "Select Item... MMS LT AT CS [PERSON_NAME]" at bounding box center [272, 238] width 238 height 16
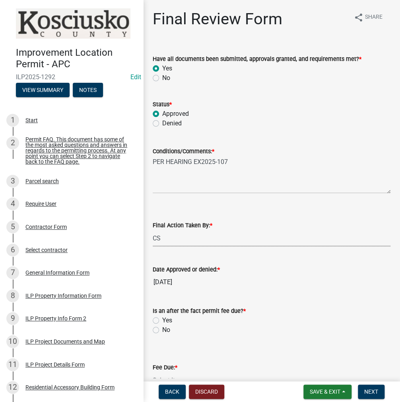
select select "c872cdc8-ca01-49f1-a213-e4b05fa58cd2"
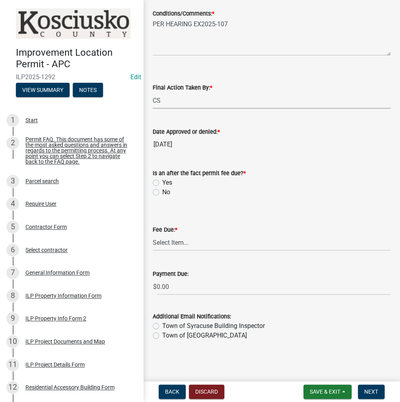
click at [162, 191] on label "No" at bounding box center [166, 192] width 8 height 10
click at [162, 191] on input "No" at bounding box center [164, 189] width 5 height 5
radio input "true"
click at [184, 242] on select "Select Item... N/A $10.00 $25.00 $125.00 $250 $500 $500 + $10.00 for every 10 s…" at bounding box center [272, 242] width 238 height 16
click at [153, 251] on select "Select Item... N/A $10.00 $25.00 $125.00 $250 $500 $500 + $10.00 for every 10 s…" at bounding box center [272, 242] width 238 height 16
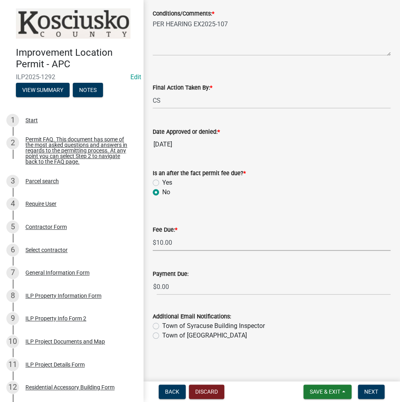
select select "6f482d1d-eb35-47e6-92b0-143404755581"
click at [369, 391] on span "Next" at bounding box center [371, 391] width 14 height 6
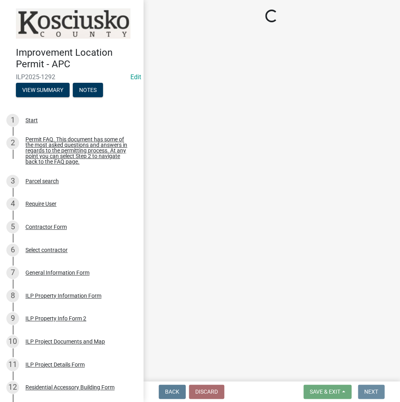
scroll to position [0, 0]
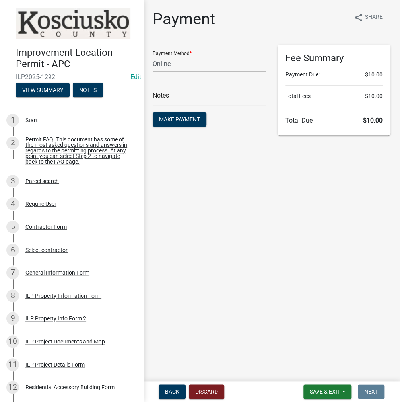
click at [169, 67] on select "Credit Card POS Check Cash Online" at bounding box center [209, 64] width 113 height 16
select select "2: 1"
click at [153, 56] on select "Credit Card POS Check Cash Online" at bounding box center [209, 64] width 113 height 16
click at [165, 95] on input "text" at bounding box center [209, 97] width 113 height 16
type input "ILP 2025-1292"
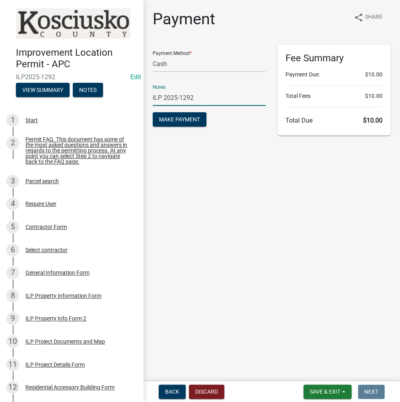
click at [153, 112] on button "Make Payment" at bounding box center [180, 119] width 54 height 14
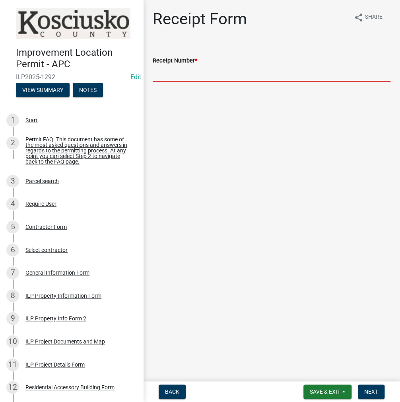
click at [222, 76] on input "Receipt Number *" at bounding box center [272, 73] width 238 height 16
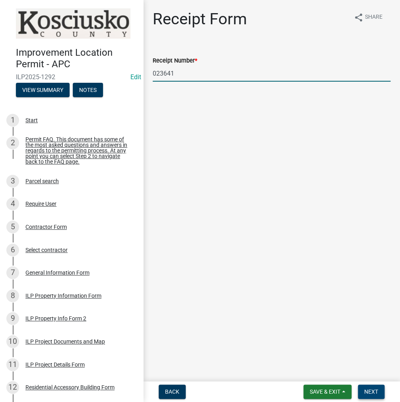
type input "023641"
click at [379, 390] on button "Next" at bounding box center [371, 391] width 27 height 14
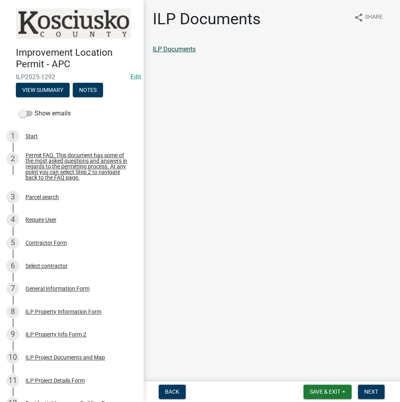
click at [187, 52] on link "ILP Documents" at bounding box center [174, 49] width 43 height 8
click at [374, 389] on span "Next" at bounding box center [371, 391] width 14 height 6
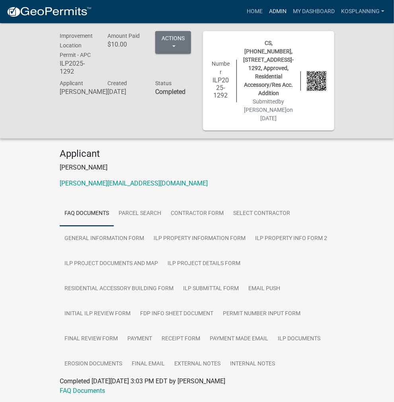
click at [270, 6] on link "Admin" at bounding box center [278, 11] width 24 height 15
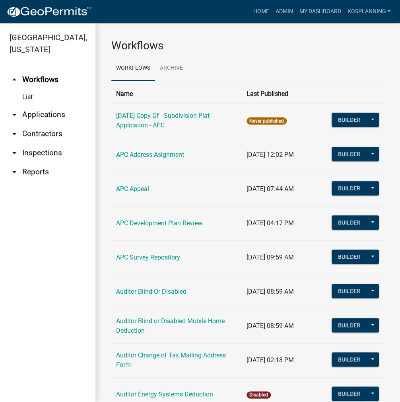
click at [37, 132] on link "arrow_drop_down Contractors" at bounding box center [47, 133] width 95 height 19
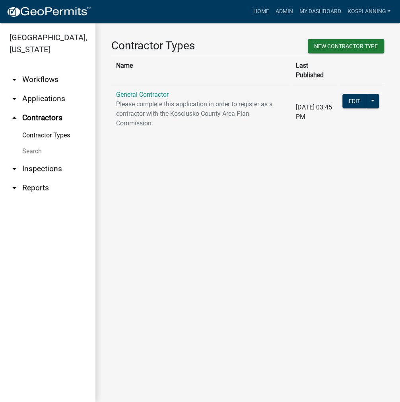
click at [51, 96] on link "arrow_drop_down Applications" at bounding box center [47, 98] width 95 height 19
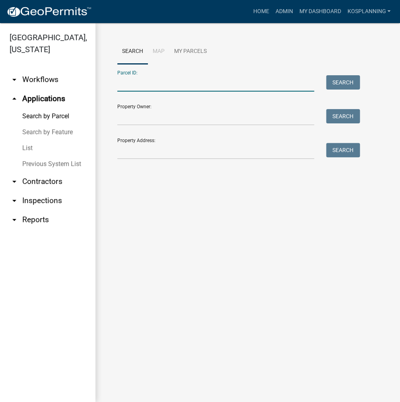
click at [126, 82] on input "Parcel ID:" at bounding box center [215, 83] width 197 height 16
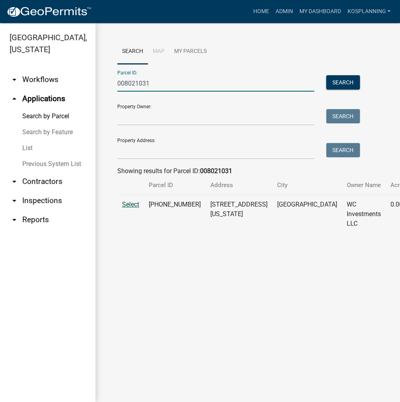
type input "008021031"
click at [128, 208] on span "Select" at bounding box center [130, 204] width 17 height 8
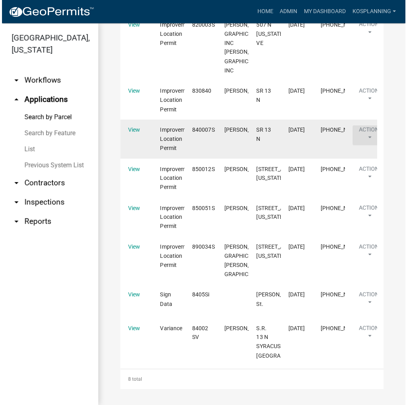
scroll to position [479, 0]
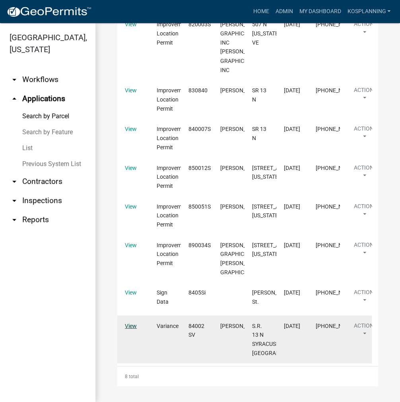
click at [129, 327] on link "View" at bounding box center [131, 325] width 12 height 6
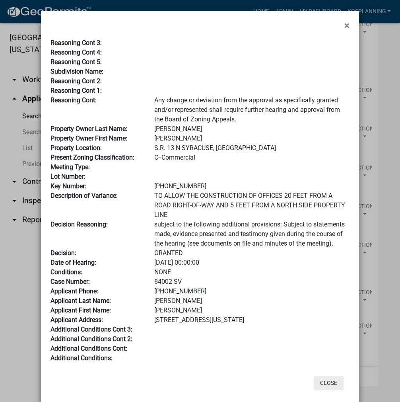
click at [333, 384] on button "Close" at bounding box center [329, 382] width 30 height 14
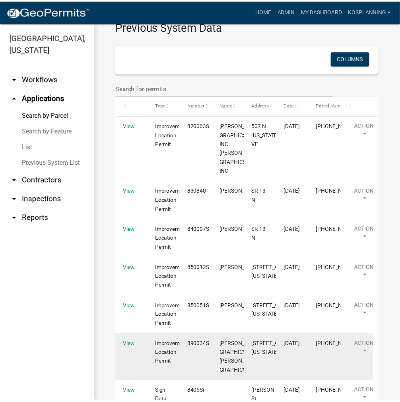
scroll to position [357, 0]
